Goal: Task Accomplishment & Management: Use online tool/utility

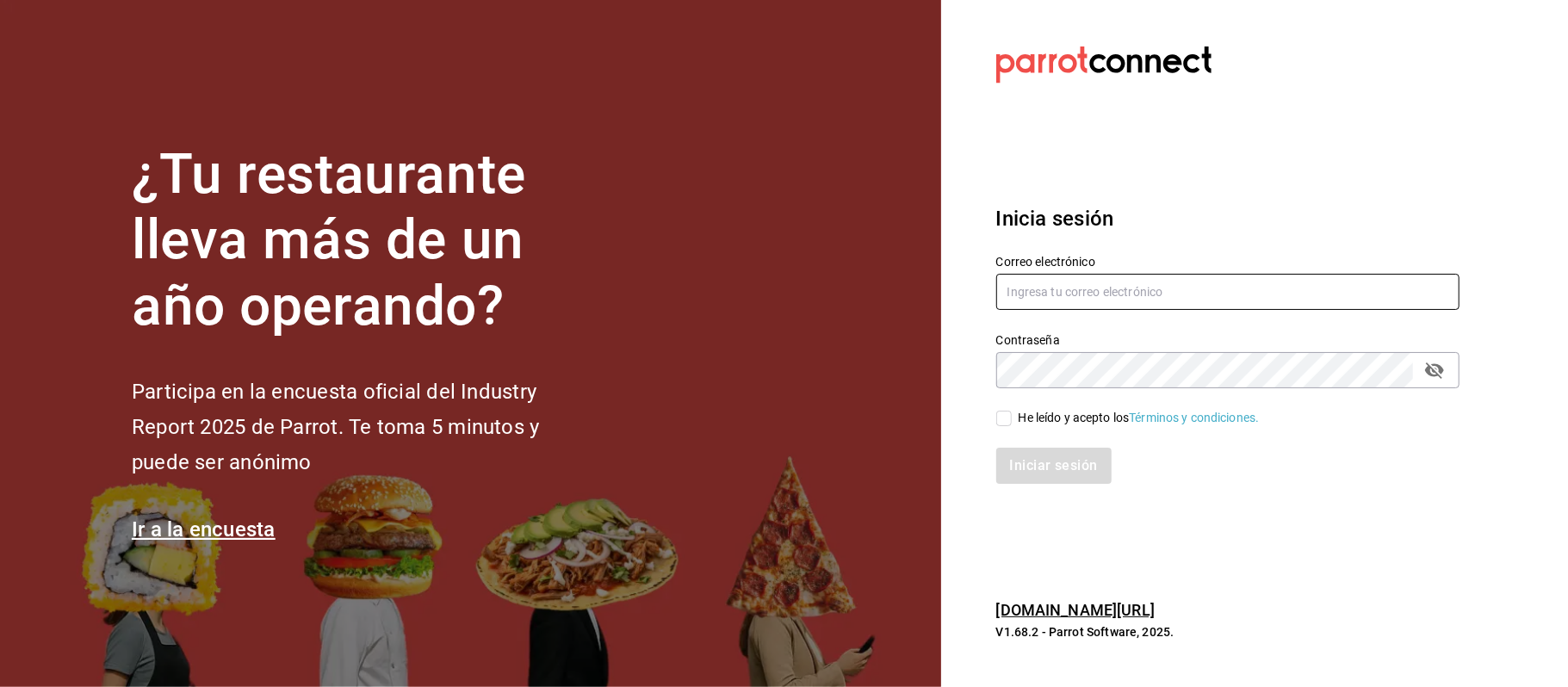
click at [1044, 289] on input "text" at bounding box center [1227, 291] width 463 height 36
type input "comamosempanadas@hotmail.com"
click at [1001, 417] on input "He leído y acepto los Términos y condiciones." at bounding box center [1004, 419] width 16 height 16
checkbox input "true"
click at [1050, 461] on button "Iniciar sesión" at bounding box center [1054, 465] width 117 height 36
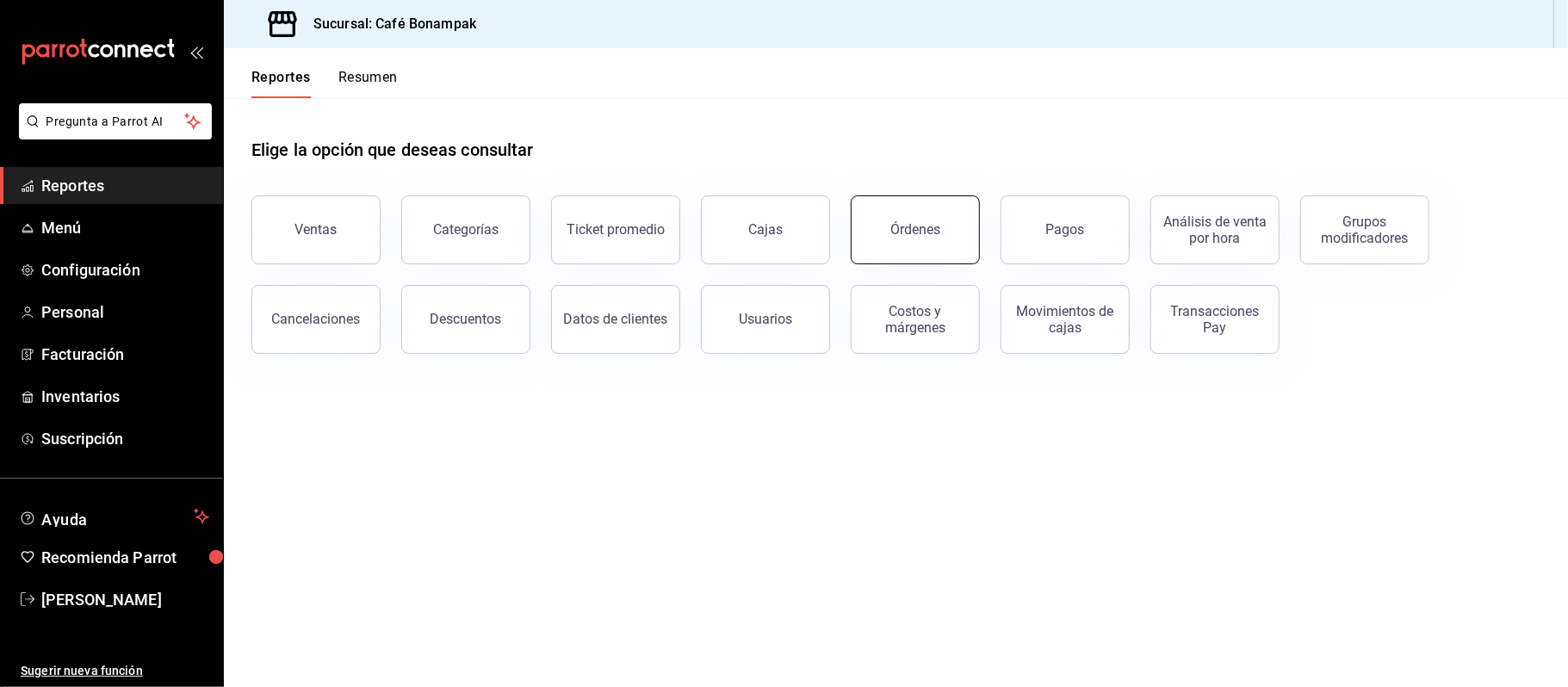
click at [862, 245] on button "Órdenes" at bounding box center [915, 230] width 129 height 69
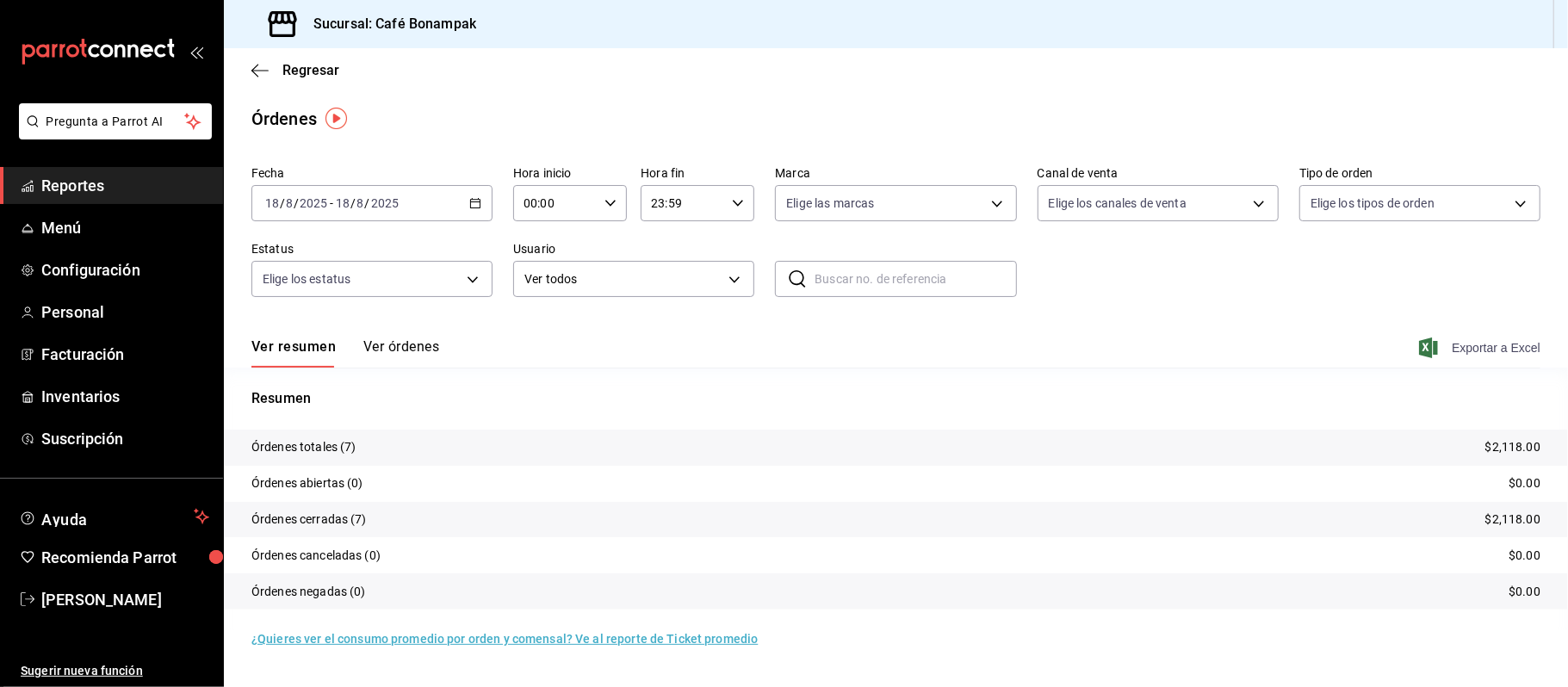
click at [1467, 345] on span "Exportar a Excel" at bounding box center [1481, 348] width 118 height 21
click at [606, 201] on \(Stroke\) "button" at bounding box center [610, 203] width 10 height 6
click at [734, 204] on div at bounding box center [784, 343] width 1568 height 687
click at [734, 204] on icon "button" at bounding box center [737, 203] width 12 height 12
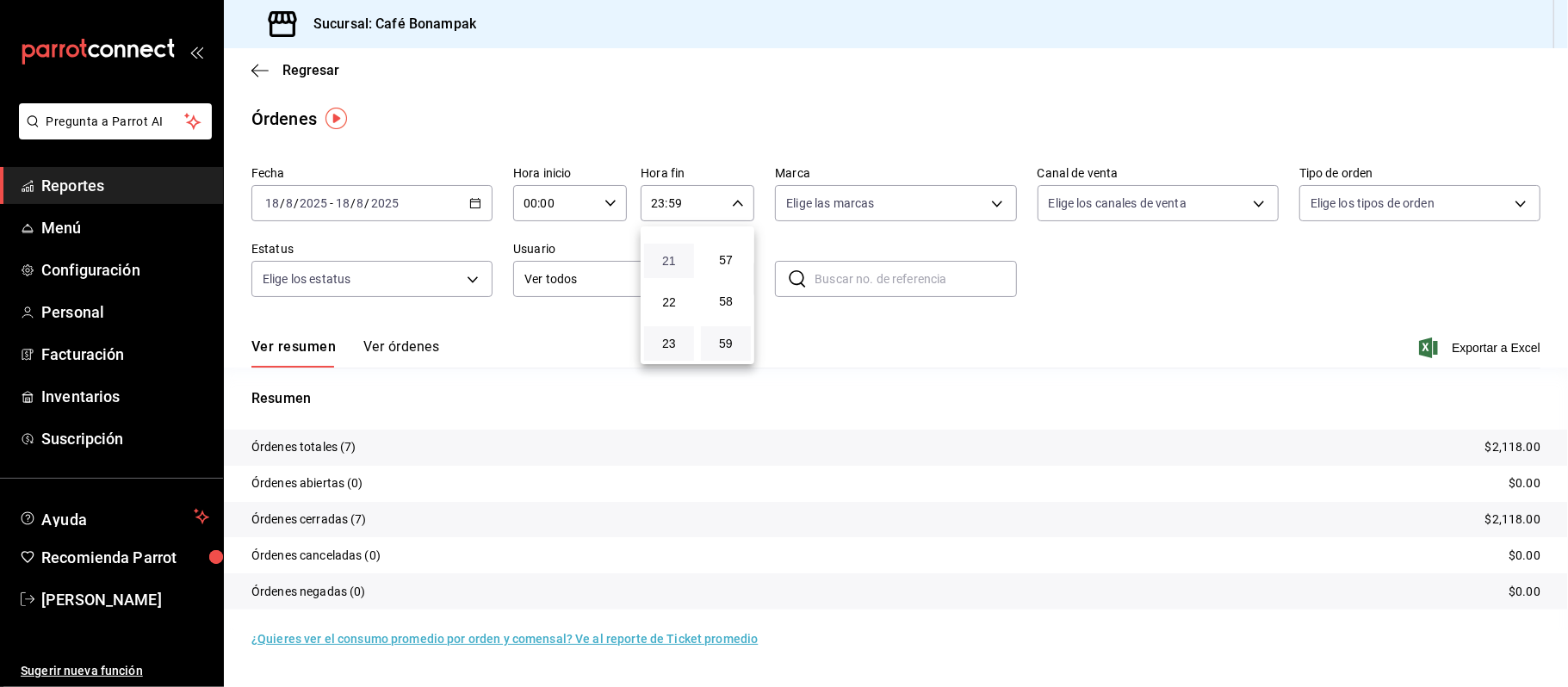
click at [675, 261] on span "21" at bounding box center [668, 261] width 29 height 14
type input "21:59"
click at [675, 261] on button "09" at bounding box center [669, 270] width 50 height 35
click at [727, 265] on span "57" at bounding box center [725, 261] width 29 height 14
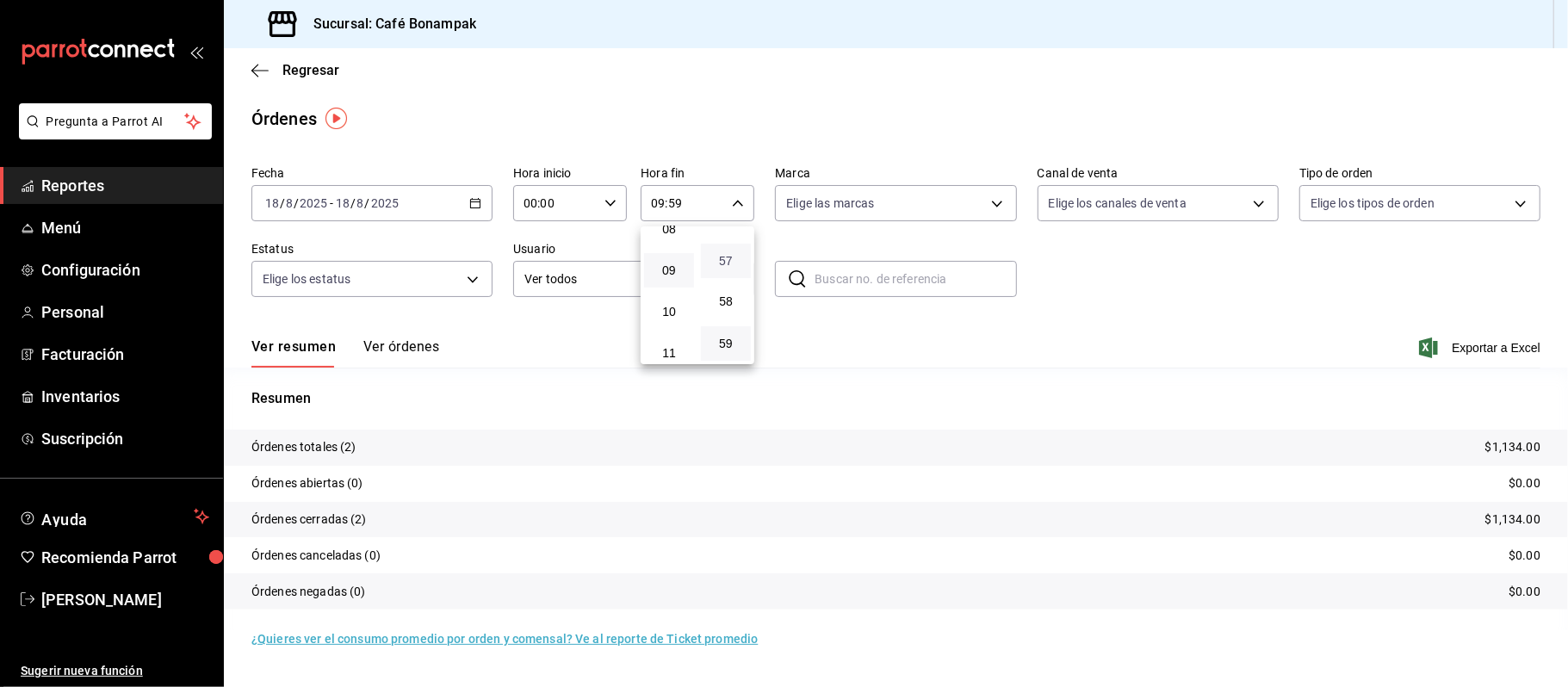
type input "09:57"
click at [727, 239] on button "00" at bounding box center [725, 247] width 50 height 35
type input "09:00"
click at [70, 603] on div at bounding box center [784, 343] width 1568 height 687
click at [70, 603] on span "[PERSON_NAME]" at bounding box center [125, 600] width 168 height 23
